Goal: Information Seeking & Learning: Learn about a topic

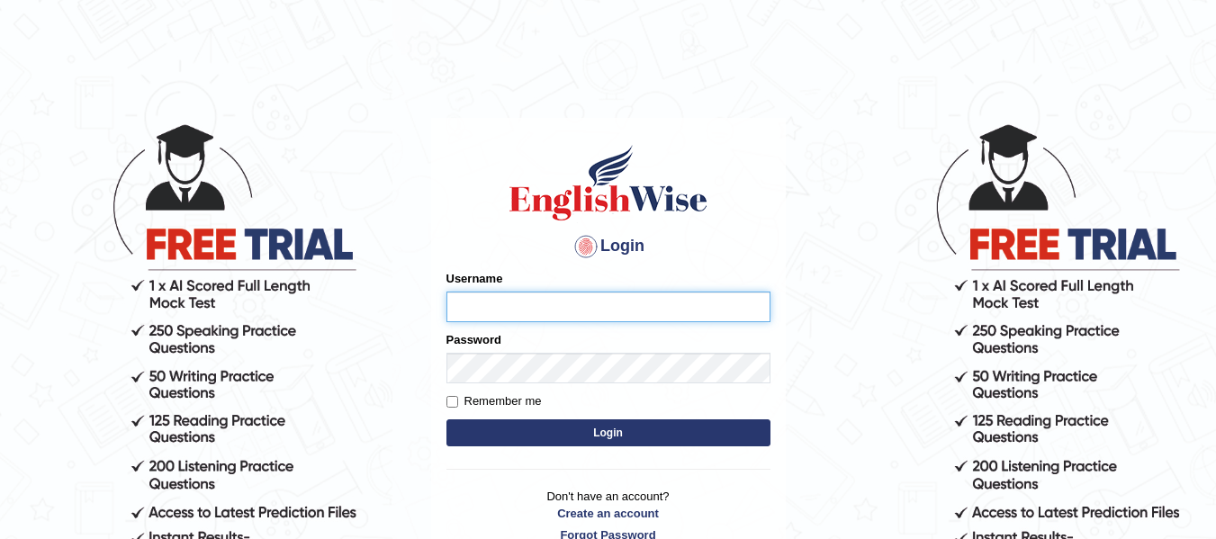
type input "dolita89"
click at [615, 432] on button "Login" at bounding box center [608, 432] width 324 height 27
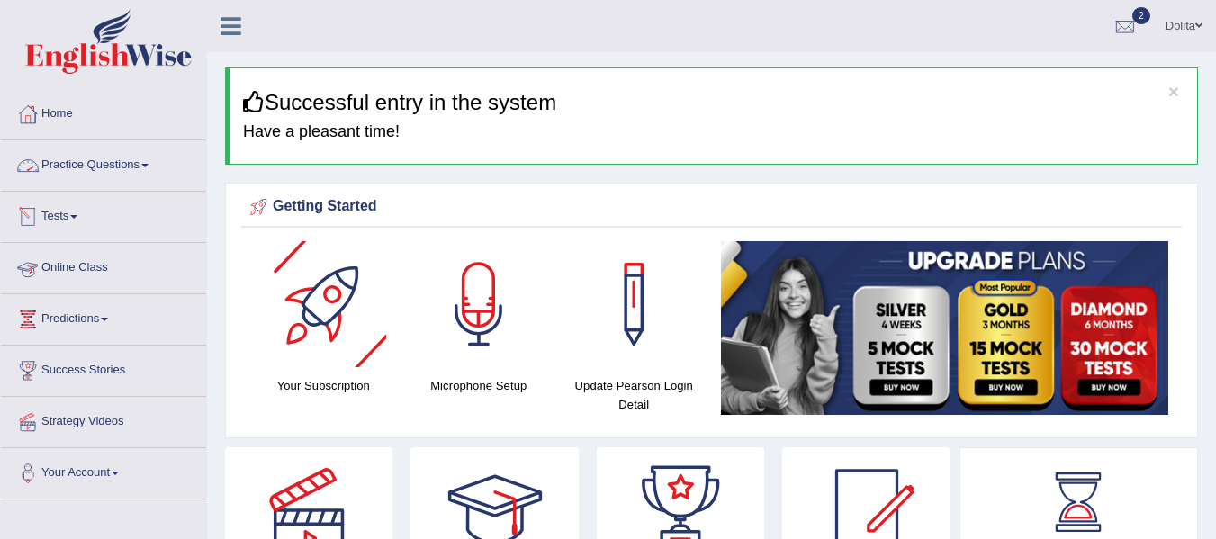
click at [159, 165] on link "Practice Questions" at bounding box center [103, 162] width 205 height 45
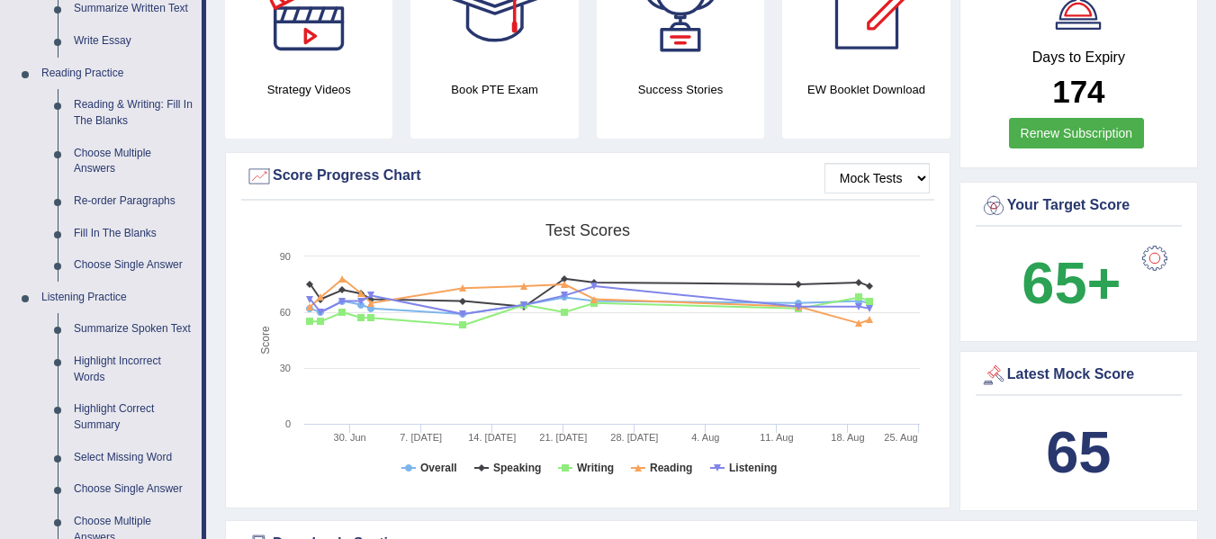
scroll to position [496, 0]
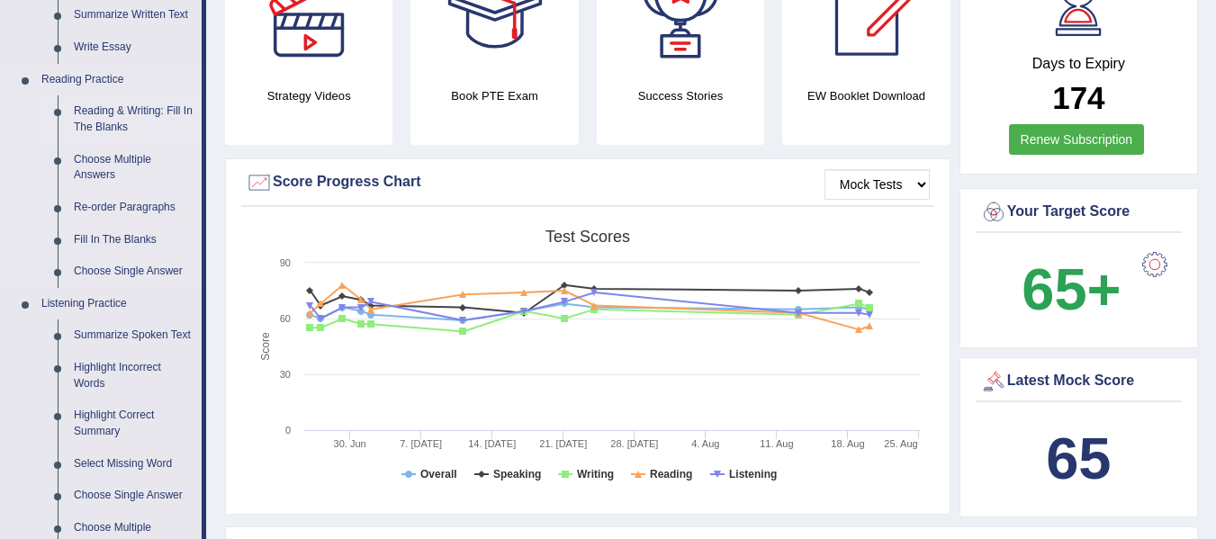
click at [112, 112] on link "Reading & Writing: Fill In The Blanks" at bounding box center [134, 119] width 136 height 48
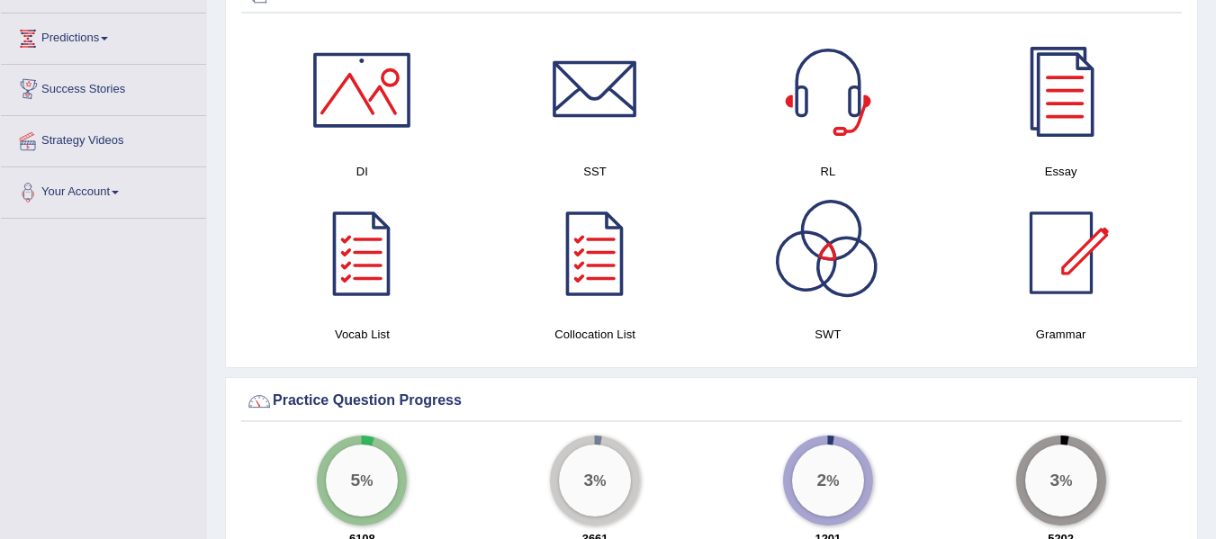
scroll to position [1044, 0]
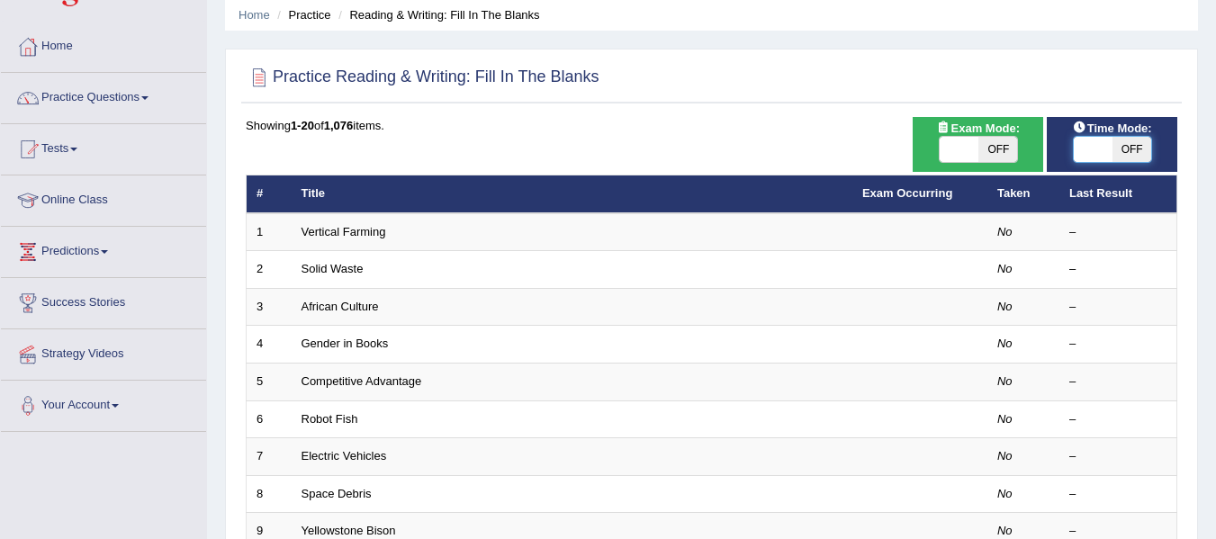
click at [1081, 149] on span at bounding box center [1092, 149] width 39 height 25
checkbox input "true"
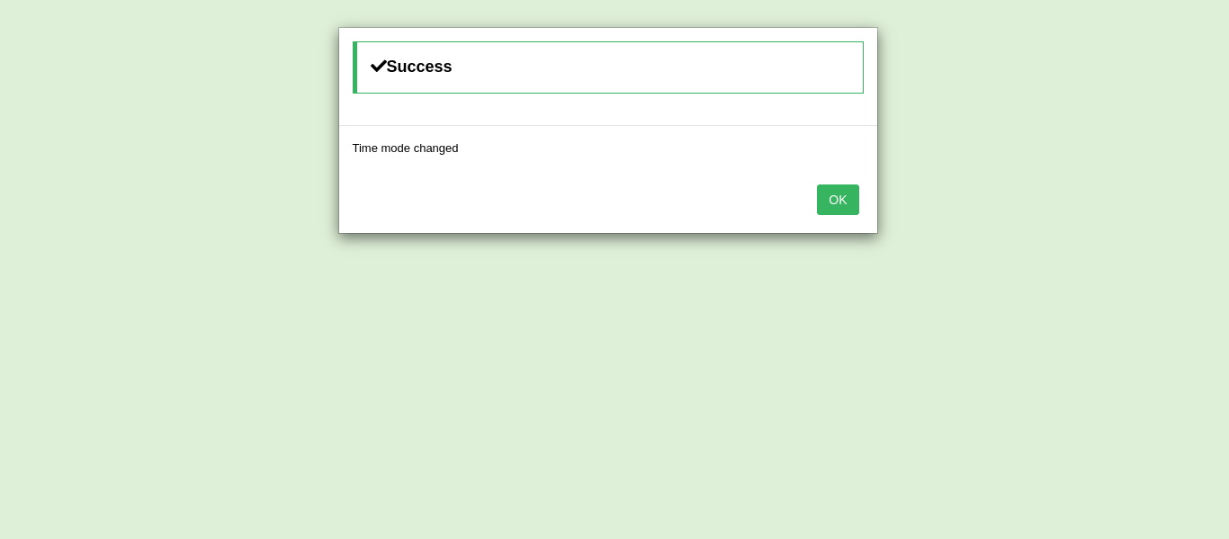
click at [848, 194] on button "OK" at bounding box center [837, 199] width 41 height 31
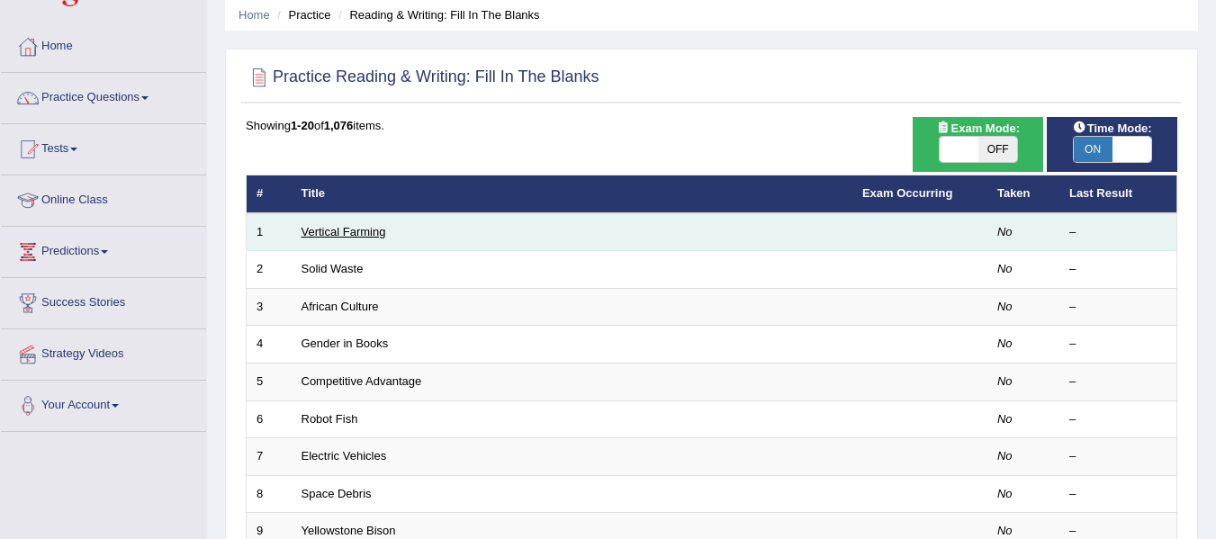
click at [358, 231] on link "Vertical Farming" at bounding box center [343, 231] width 85 height 13
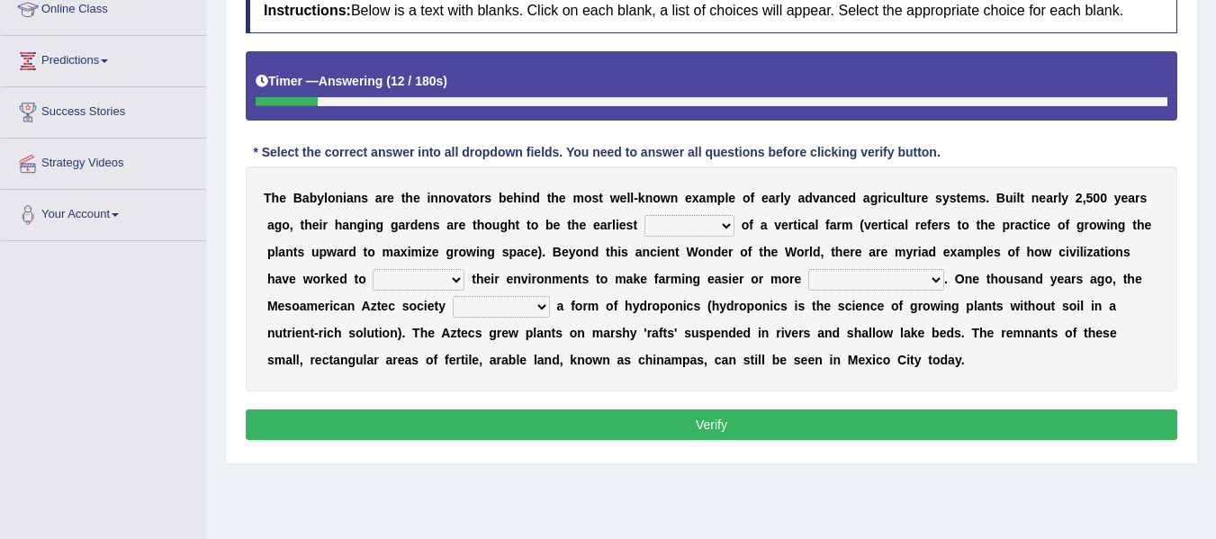
click at [734, 234] on select "prototype failure discredit protocol" at bounding box center [689, 226] width 90 height 22
select select "prototype"
click at [708, 216] on select "prototype failure discredit protocol" at bounding box center [689, 226] width 90 height 22
click at [464, 281] on select "manipulate escape respect disarrange" at bounding box center [418, 280] width 92 height 22
select select "manipulate"
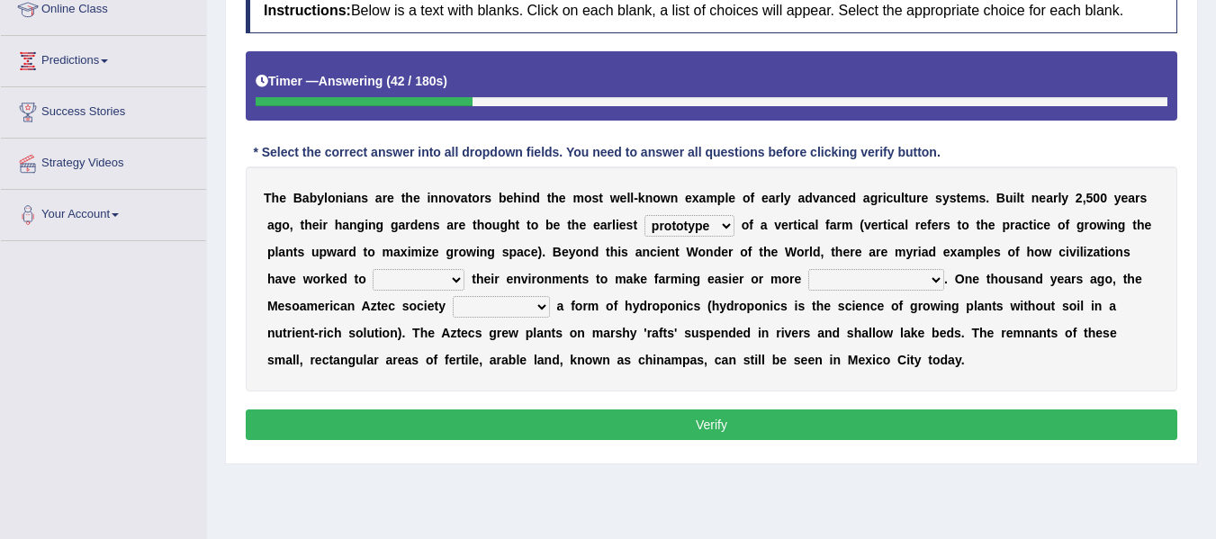
click at [464, 270] on select "manipulate escape respect disarrange" at bounding box center [418, 280] width 92 height 22
click at [944, 282] on select "productive constructive connective counterproductive" at bounding box center [876, 280] width 136 height 22
select select "productive"
click at [944, 270] on select "productive constructive connective counterproductive" at bounding box center [876, 280] width 136 height 22
click at [550, 312] on select "domineered volunteered pioneered engineered" at bounding box center [501, 307] width 97 height 22
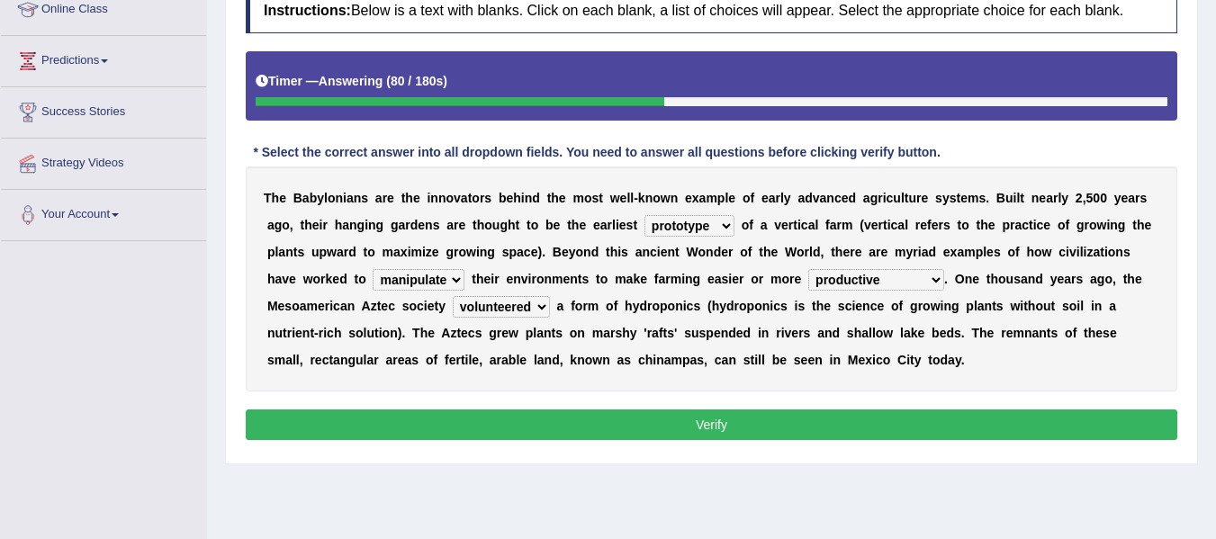
click at [550, 297] on select "domineered volunteered pioneered engineered" at bounding box center [501, 307] width 97 height 22
click at [550, 316] on select "domineered volunteered pioneered engineered" at bounding box center [501, 307] width 97 height 22
select select "engineered"
click at [550, 297] on select "domineered volunteered pioneered engineered" at bounding box center [501, 307] width 97 height 22
click at [704, 440] on button "Verify" at bounding box center [711, 424] width 931 height 31
